Goal: Complete application form

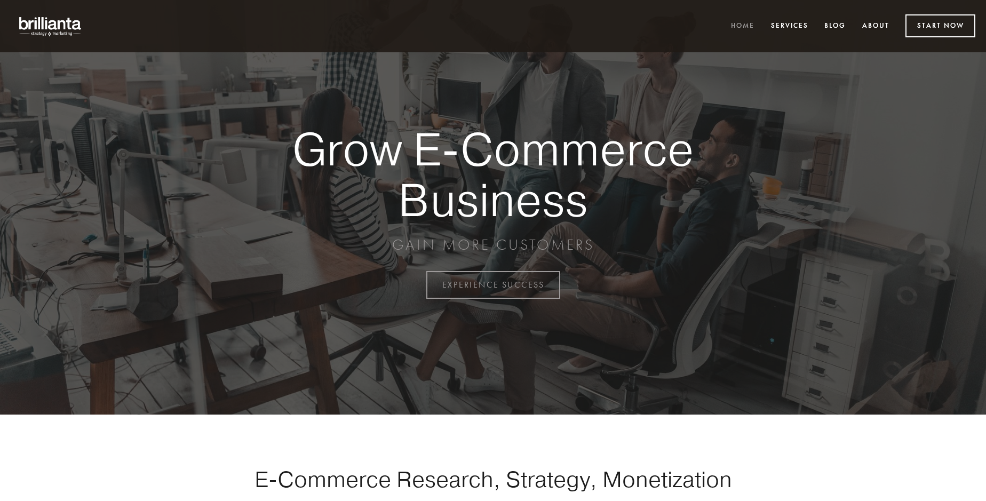
scroll to position [2797, 0]
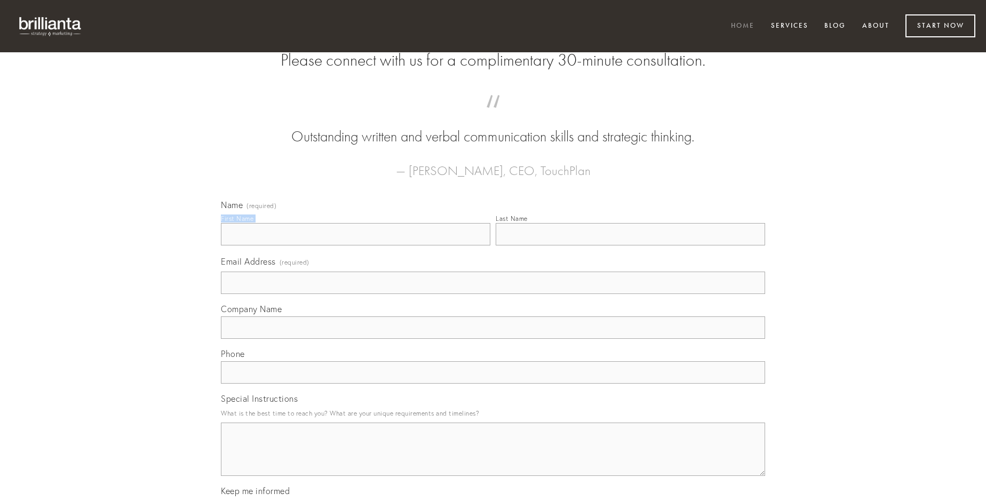
type input "[PERSON_NAME]"
click at [630, 245] on input "Last Name" at bounding box center [630, 234] width 269 height 22
type input "[PERSON_NAME]"
click at [493, 294] on input "Email Address (required)" at bounding box center [493, 283] width 544 height 22
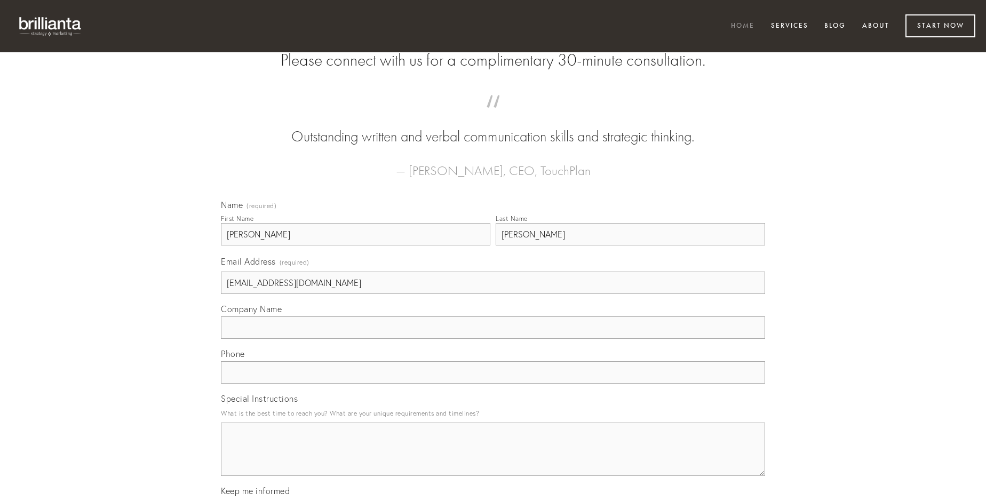
type input "[EMAIL_ADDRESS][DOMAIN_NAME]"
click at [493, 339] on input "Company Name" at bounding box center [493, 327] width 544 height 22
type input "calco"
click at [493, 384] on input "text" at bounding box center [493, 372] width 544 height 22
click at [493, 459] on textarea "Special Instructions" at bounding box center [493, 449] width 544 height 53
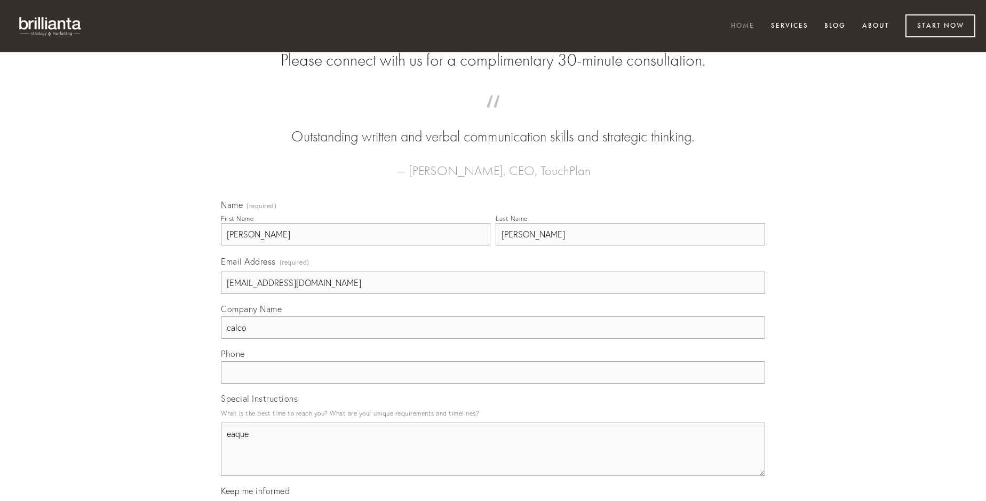
type textarea "eaque"
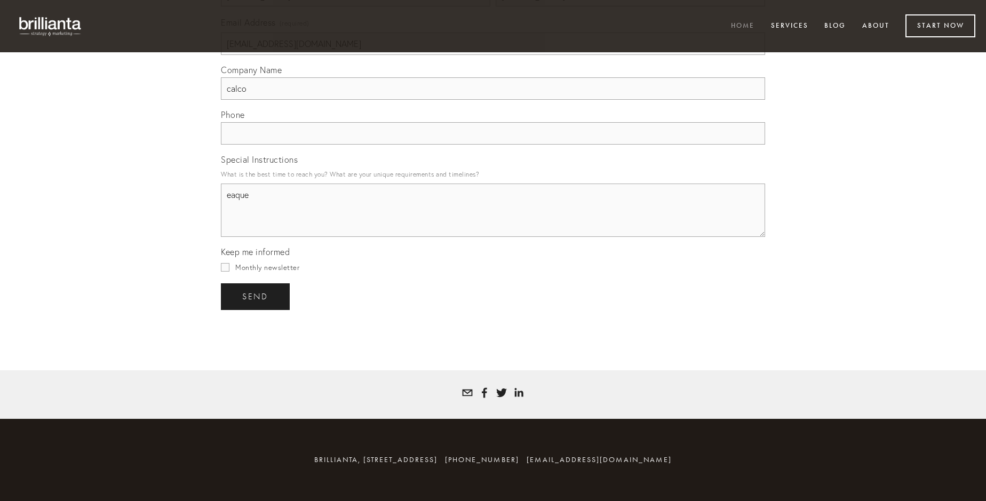
click at [256, 296] on span "send" at bounding box center [255, 297] width 26 height 10
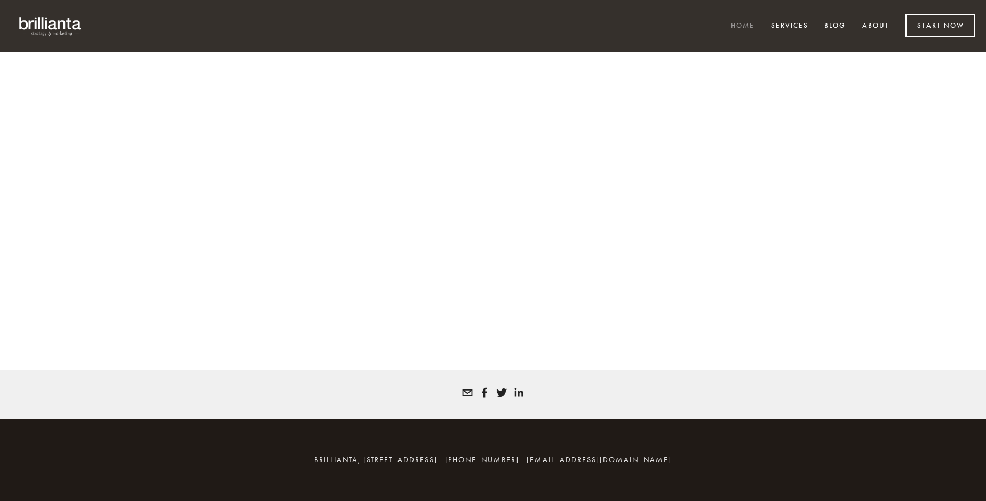
scroll to position [2782, 0]
